Goal: Task Accomplishment & Management: Manage account settings

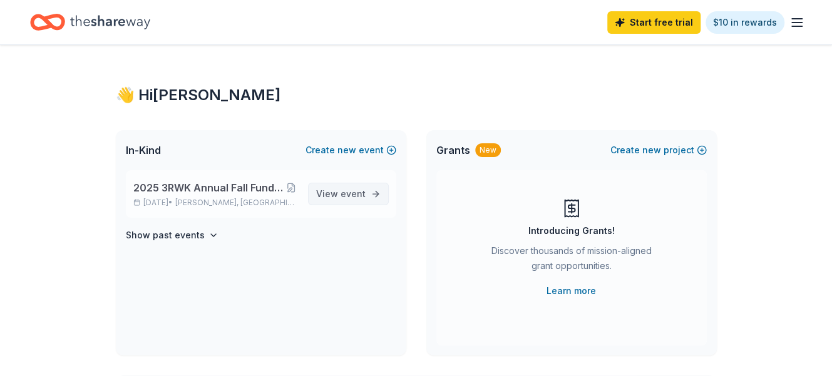
click at [359, 187] on span "View event" at bounding box center [340, 194] width 49 height 15
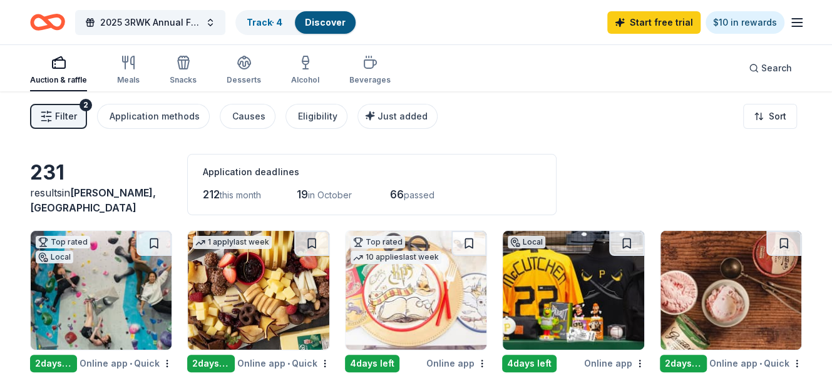
click at [317, 29] on div "Discover" at bounding box center [325, 22] width 61 height 23
click at [282, 15] on div "Track · 4" at bounding box center [265, 22] width 56 height 23
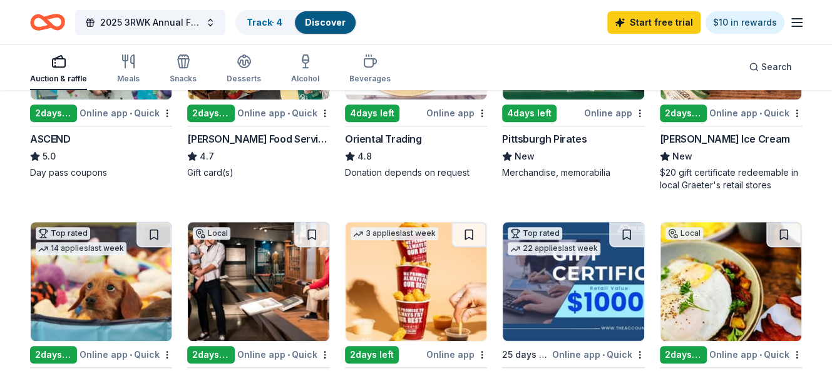
scroll to position [1, 0]
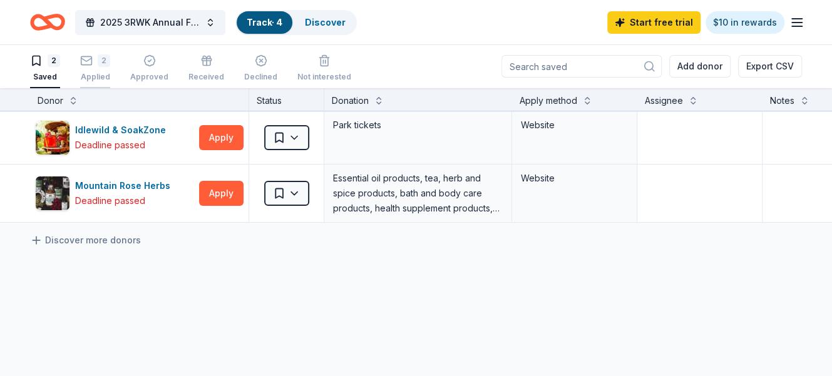
click at [101, 66] on div "2" at bounding box center [104, 60] width 13 height 13
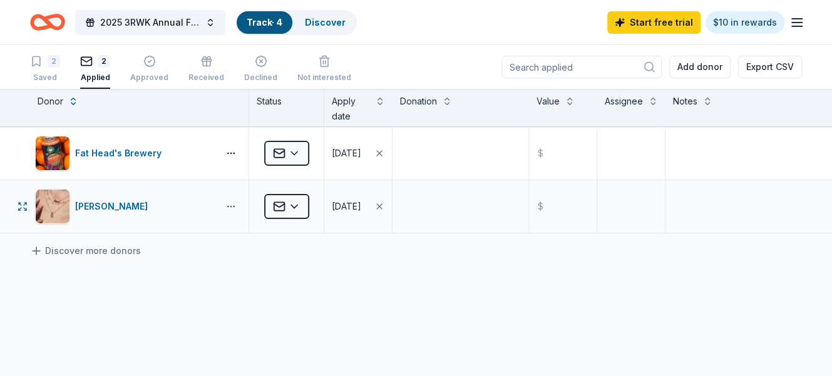
click at [235, 207] on button "button" at bounding box center [230, 207] width 25 height 10
click at [301, 206] on html "2025 3RWK Annual Fall Fundraiser | Drink your Watershed Track · 4 Discover Star…" at bounding box center [416, 188] width 832 height 376
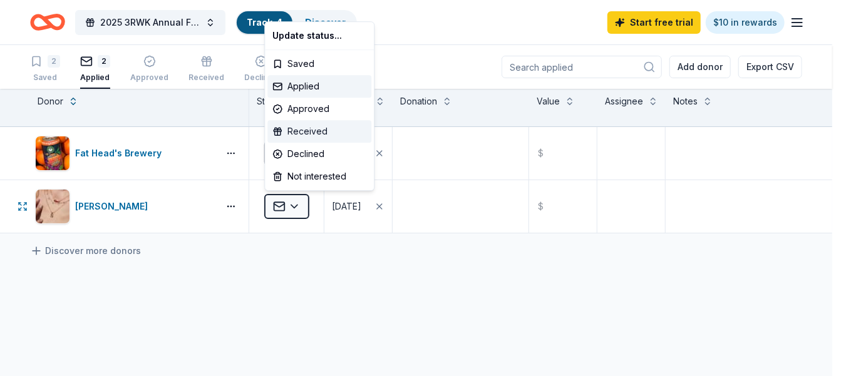
click at [328, 134] on div "Received" at bounding box center [319, 131] width 104 height 23
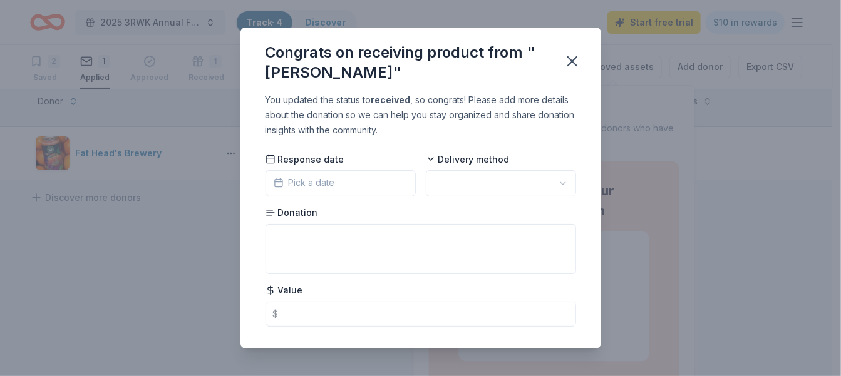
click at [332, 178] on span "Pick a date" at bounding box center [304, 182] width 61 height 15
